Goal: Information Seeking & Learning: Learn about a topic

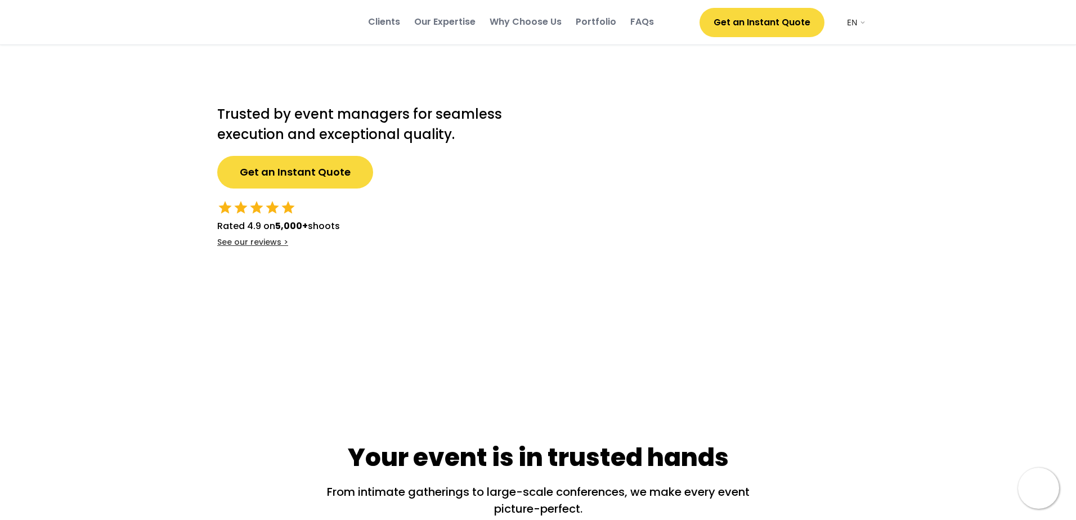
select select ""en""
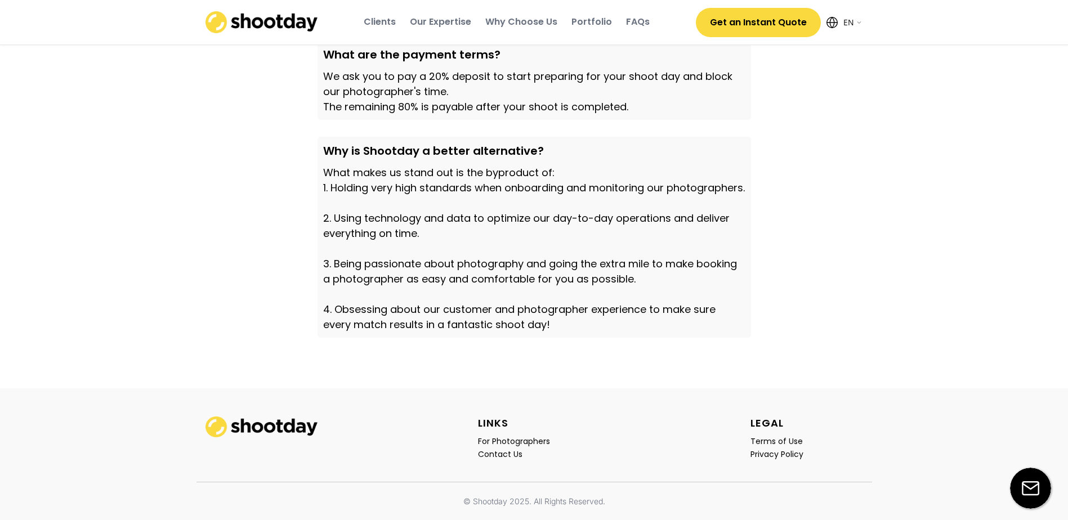
scroll to position [3858, 0]
click at [628, 23] on div "FAQs" at bounding box center [638, 22] width 24 height 12
